Goal: Navigation & Orientation: Find specific page/section

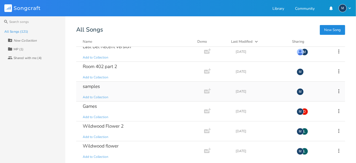
drag, startPoint x: 0, startPoint y: 0, endPoint x: 123, endPoint y: 82, distance: 147.8
click at [123, 82] on div "samples Add to Collection" at bounding box center [139, 92] width 113 height 20
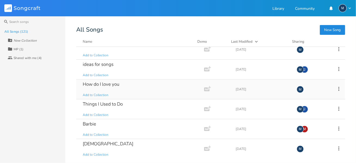
scroll to position [790, 0]
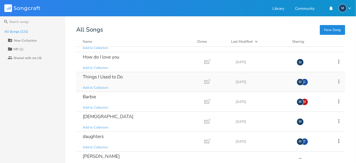
click at [119, 75] on div "Things I Used to Do" at bounding box center [103, 77] width 40 height 5
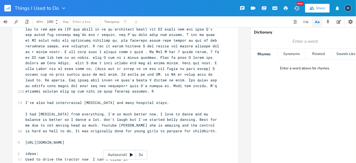
scroll to position [245, 0]
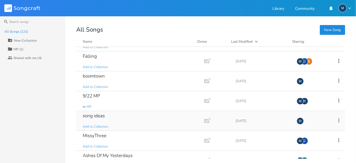
scroll to position [600, 0]
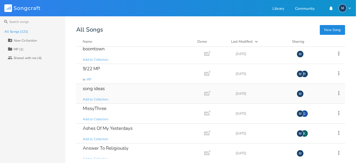
click at [93, 86] on div "song ideas" at bounding box center [94, 88] width 22 height 5
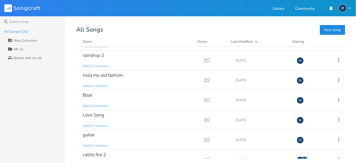
scroll to position [327, 0]
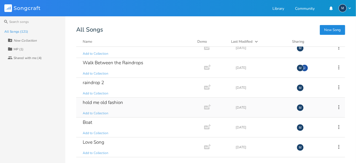
click at [114, 100] on div "hold me old fashion" at bounding box center [103, 102] width 40 height 5
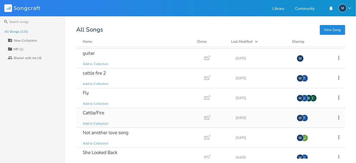
scroll to position [463, 0]
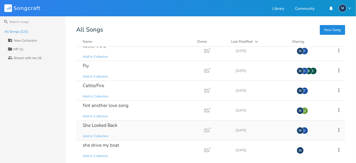
click at [93, 123] on div "She Looked Back" at bounding box center [100, 125] width 35 height 5
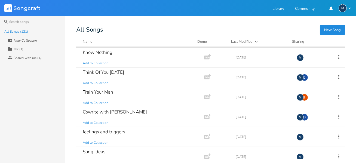
scroll to position [245, 0]
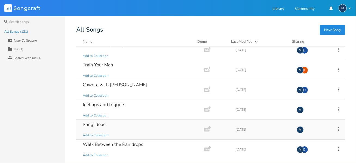
click at [95, 123] on div "Song Ideas" at bounding box center [94, 124] width 23 height 5
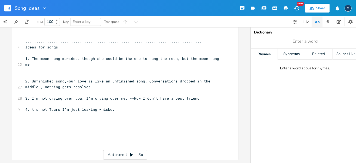
scroll to position [102, 0]
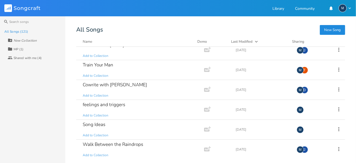
scroll to position [327, 0]
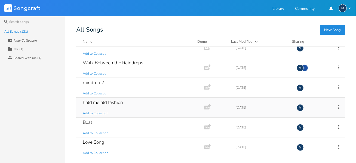
click at [114, 101] on div "hold me old fashion" at bounding box center [103, 102] width 40 height 5
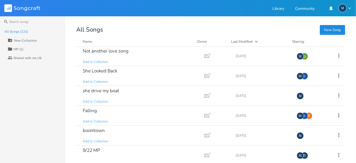
scroll to position [491, 0]
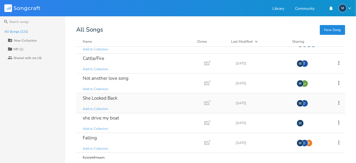
click at [94, 96] on div "She Looked Back" at bounding box center [100, 98] width 35 height 5
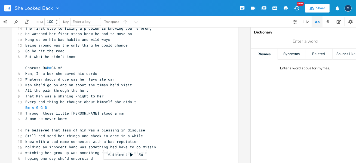
scroll to position [67, 0]
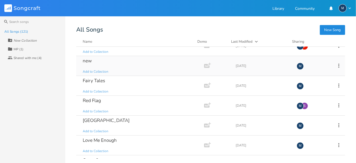
scroll to position [1172, 0]
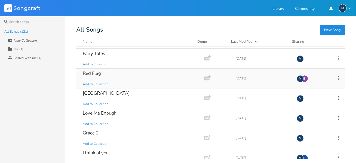
click at [97, 71] on div "Red Flag" at bounding box center [92, 73] width 18 height 5
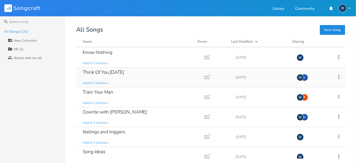
scroll to position [245, 0]
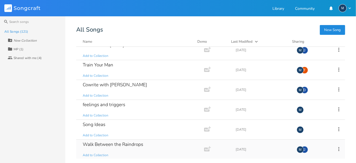
click at [132, 144] on div "Walk Between the Raindrops" at bounding box center [113, 144] width 60 height 5
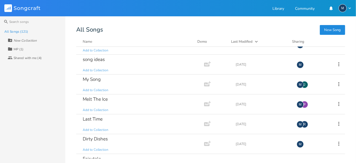
scroll to position [1477, 0]
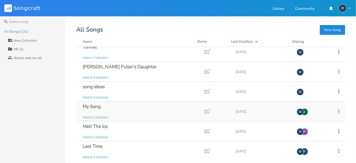
click at [92, 104] on div "My Song" at bounding box center [92, 106] width 18 height 5
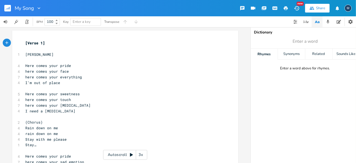
scroll to position [89, 0]
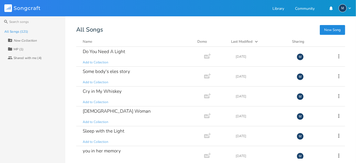
click at [35, 56] on div "Shared with me (4)" at bounding box center [28, 57] width 28 height 3
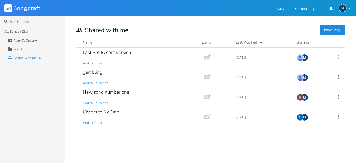
click at [15, 30] on div "All Songs (121)" at bounding box center [16, 31] width 24 height 3
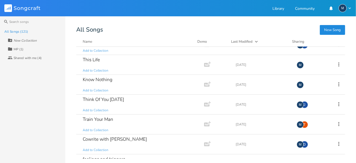
scroll to position [218, 0]
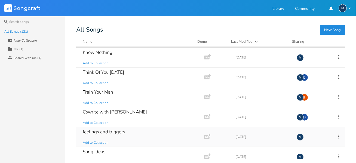
click at [124, 130] on div "feelings and triggers" at bounding box center [104, 132] width 43 height 5
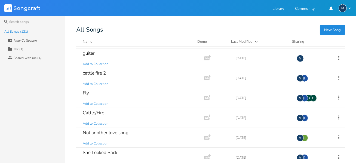
scroll to position [463, 0]
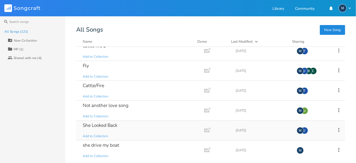
click at [104, 123] on div "She Looked Back" at bounding box center [100, 125] width 35 height 5
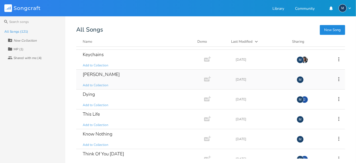
scroll to position [164, 0]
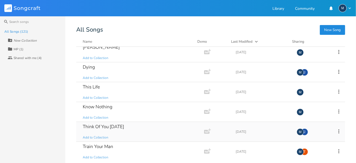
click at [115, 125] on div "Think Of You [DATE]" at bounding box center [103, 127] width 41 height 5
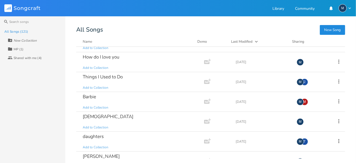
scroll to position [763, 0]
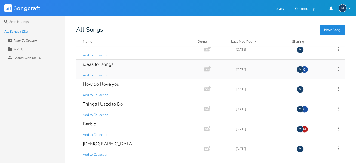
click at [100, 62] on div "ideas for songs" at bounding box center [98, 64] width 31 height 5
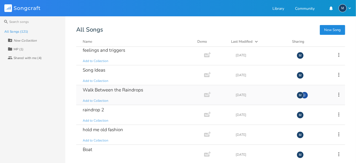
scroll to position [327, 0]
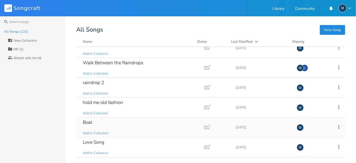
click at [91, 120] on div "Boat" at bounding box center [88, 122] width 10 height 5
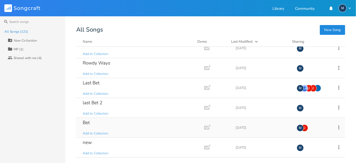
scroll to position [1090, 0]
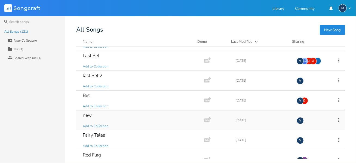
click at [90, 113] on div "new" at bounding box center [87, 115] width 9 height 5
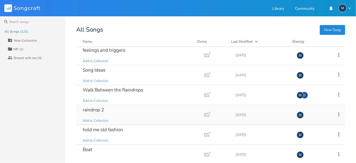
scroll to position [327, 0]
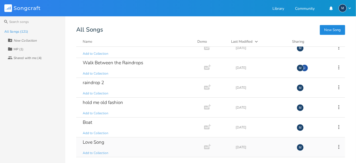
click at [91, 140] on div "Love Song" at bounding box center [94, 142] width 22 height 5
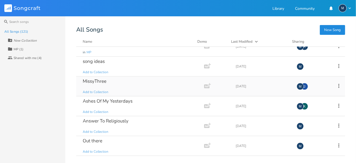
scroll to position [654, 0]
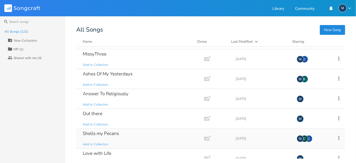
click at [106, 131] on div "Shells my Pecans" at bounding box center [101, 133] width 36 height 5
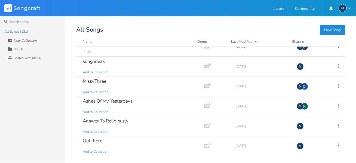
scroll to position [654, 0]
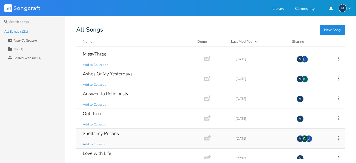
click at [99, 131] on div "Shells my Pecans" at bounding box center [101, 133] width 36 height 5
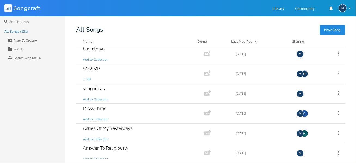
scroll to position [654, 0]
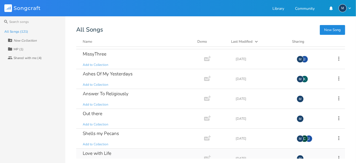
click at [104, 151] on div "Love with Life" at bounding box center [97, 153] width 29 height 5
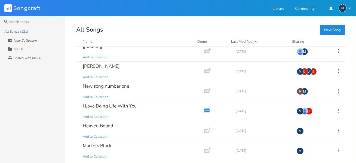
scroll to position [1962, 0]
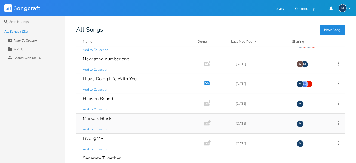
click at [92, 116] on div "Markets Black" at bounding box center [97, 118] width 29 height 5
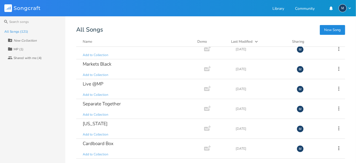
scroll to position [2098, 0]
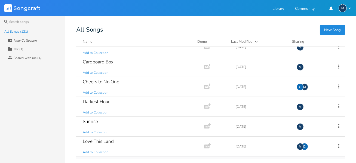
click at [102, 159] on div "Pink Bedroom" at bounding box center [97, 161] width 29 height 5
